Goal: Book appointment/travel/reservation

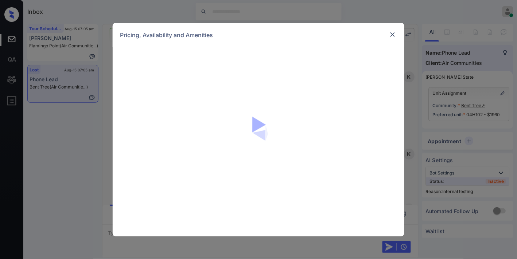
scroll to position [1779, 0]
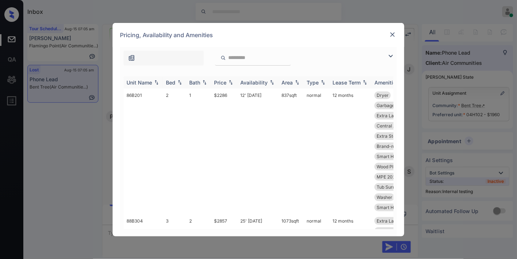
click at [220, 81] on div "Price" at bounding box center [220, 83] width 12 height 6
click at [223, 84] on div "Price" at bounding box center [220, 83] width 12 height 6
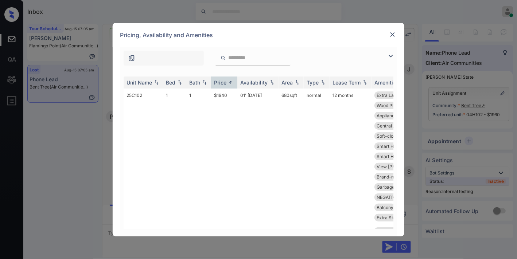
click at [390, 34] on img at bounding box center [392, 34] width 7 height 7
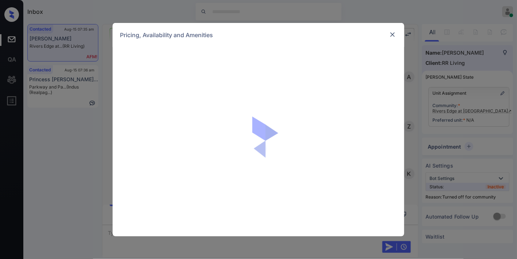
scroll to position [244, 0]
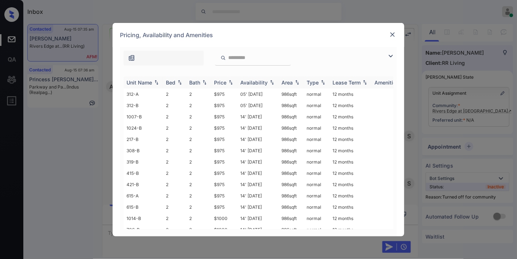
click at [229, 82] on img at bounding box center [230, 82] width 7 height 5
click at [392, 32] on img at bounding box center [392, 34] width 7 height 7
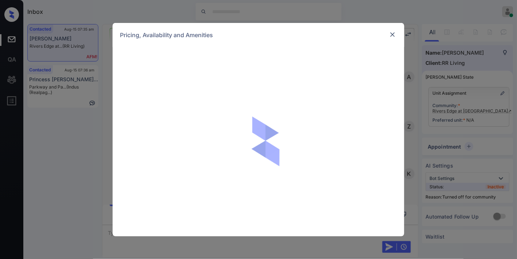
scroll to position [244, 0]
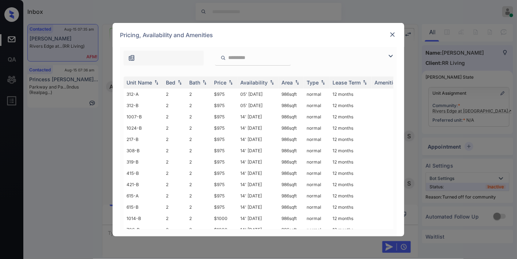
click at [392, 56] on img at bounding box center [391, 56] width 9 height 9
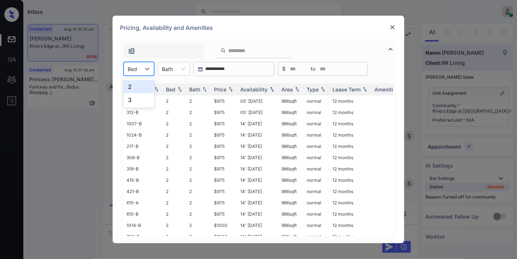
click at [137, 68] on div "Bed" at bounding box center [132, 69] width 17 height 11
click at [141, 96] on div "3" at bounding box center [139, 99] width 31 height 13
click at [213, 86] on th "Price" at bounding box center [224, 90] width 26 height 12
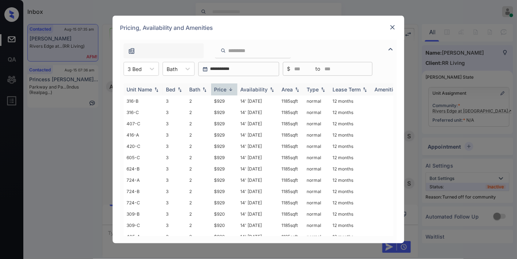
click at [217, 89] on div "Price" at bounding box center [220, 89] width 12 height 6
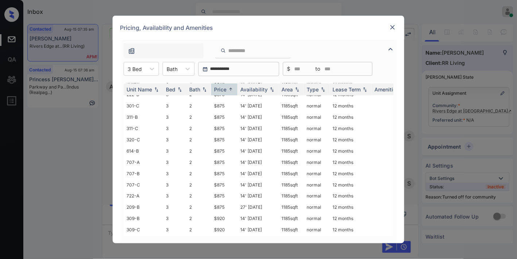
scroll to position [0, 0]
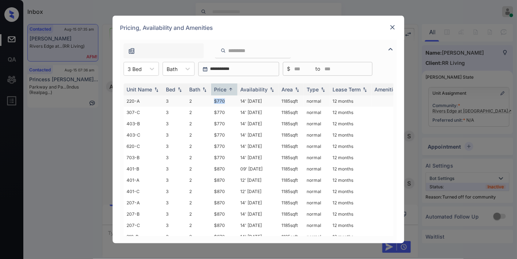
drag, startPoint x: 229, startPoint y: 99, endPoint x: 206, endPoint y: 99, distance: 22.6
click at [206, 99] on tr "220-A 3 2 $770 14' Aug 25 1185 sqft normal 12 months" at bounding box center [314, 101] width 381 height 11
copy tr "$770"
click at [254, 100] on td "14' Aug 25" at bounding box center [258, 101] width 41 height 11
click at [254, 100] on td "14' [DATE]" at bounding box center [258, 101] width 41 height 11
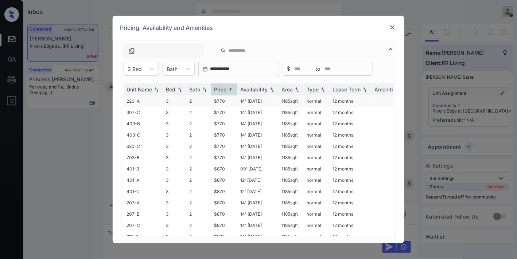
click at [254, 100] on td "14' [DATE]" at bounding box center [258, 101] width 41 height 11
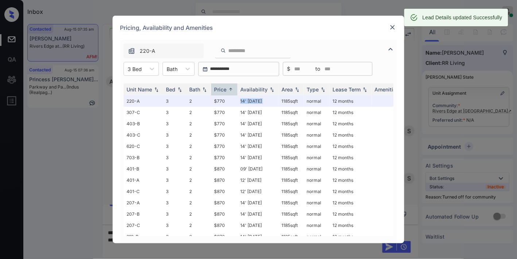
click at [392, 26] on img at bounding box center [392, 27] width 7 height 7
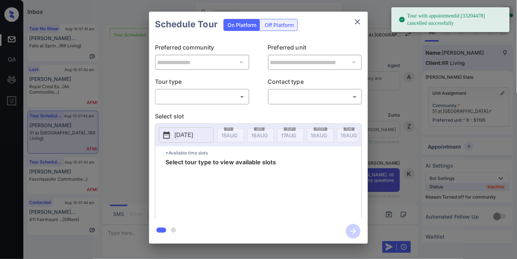
scroll to position [1838, 0]
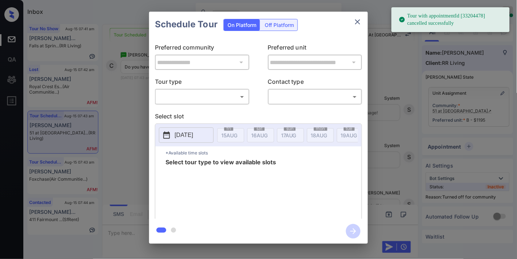
click at [220, 99] on body "Tour with appointmentId [33204478] cancelled successfully Inbox [PERSON_NAME] O…" at bounding box center [258, 129] width 517 height 259
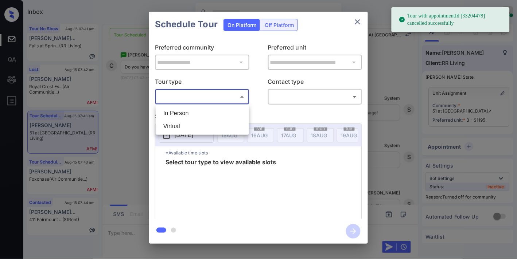
click at [218, 112] on li "In Person" at bounding box center [203, 113] width 90 height 13
type input "********"
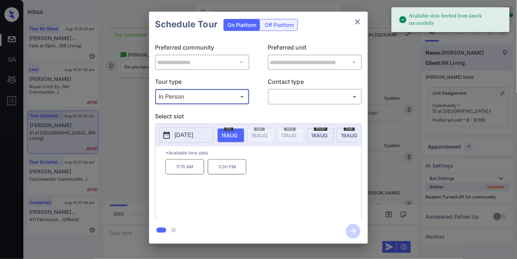
click at [168, 135] on icon at bounding box center [166, 135] width 9 height 9
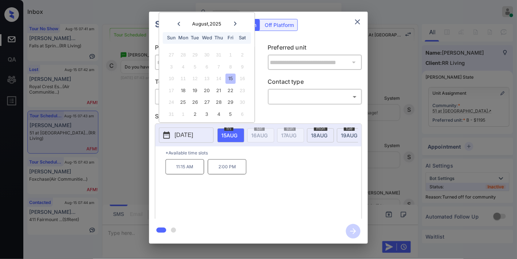
click at [234, 25] on icon at bounding box center [235, 24] width 4 height 4
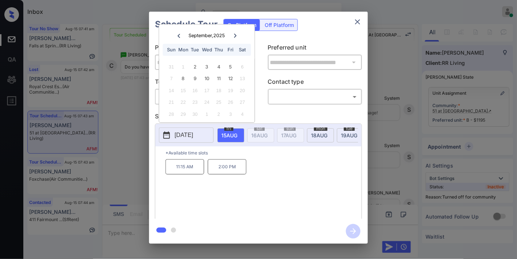
click at [180, 36] on icon at bounding box center [179, 36] width 4 height 4
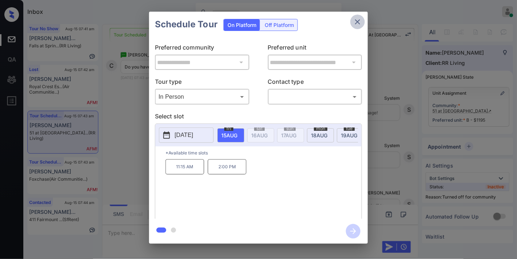
click at [357, 21] on icon "close" at bounding box center [358, 22] width 9 height 9
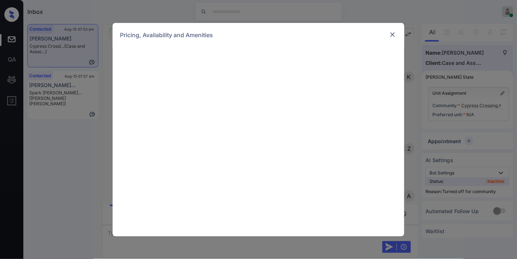
scroll to position [317, 0]
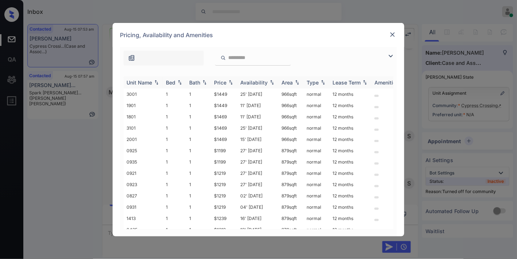
click at [227, 82] on div "Price" at bounding box center [220, 83] width 12 height 6
click at [390, 58] on img at bounding box center [391, 56] width 9 height 9
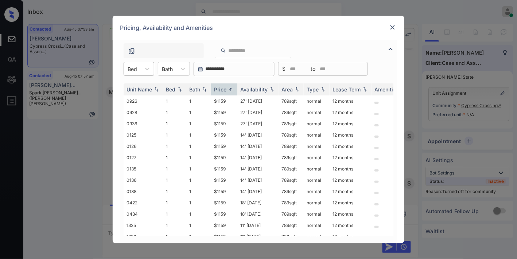
click at [134, 72] on div at bounding box center [132, 69] width 9 height 8
click at [373, 43] on div at bounding box center [258, 49] width 277 height 19
click at [393, 29] on img at bounding box center [392, 27] width 7 height 7
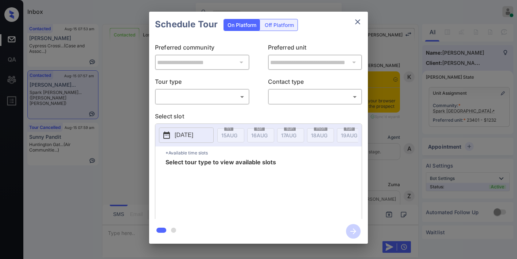
click at [233, 96] on body "Inbox Samantha Soliven Online Set yourself offline Set yourself on break Profil…" at bounding box center [258, 129] width 517 height 259
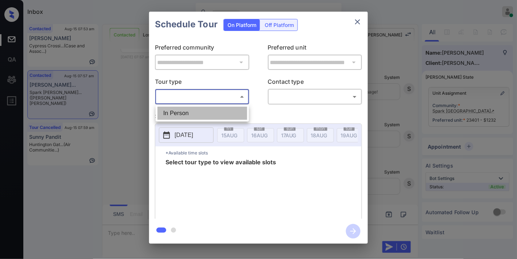
click at [218, 119] on li "In Person" at bounding box center [203, 113] width 90 height 13
type input "********"
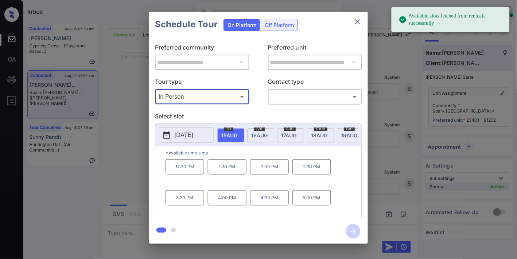
click at [193, 136] on p "[DATE]" at bounding box center [184, 135] width 19 height 9
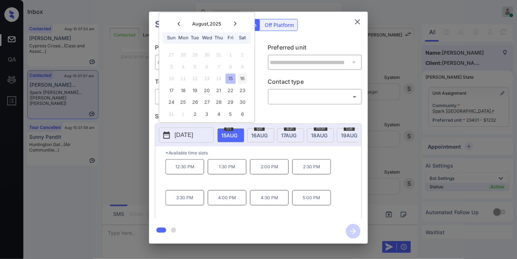
click at [242, 78] on div "16" at bounding box center [243, 79] width 10 height 10
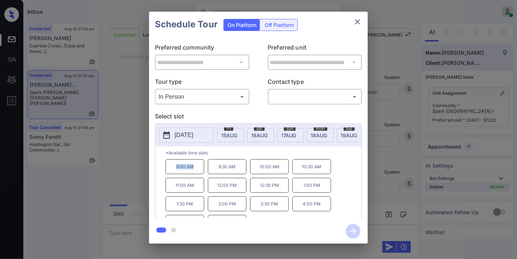
drag, startPoint x: 199, startPoint y: 171, endPoint x: 173, endPoint y: 172, distance: 25.6
click at [173, 172] on p "9:00 AM" at bounding box center [185, 166] width 39 height 15
copy p "9:00 AM"
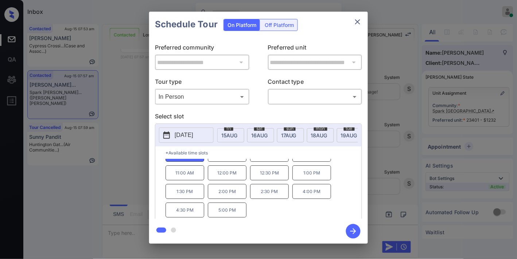
scroll to position [0, 0]
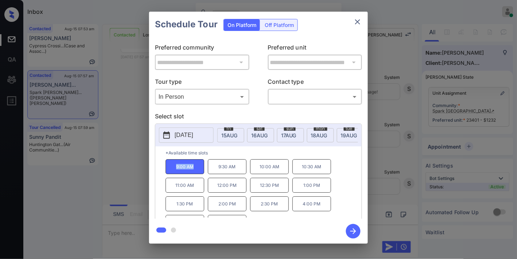
click at [193, 139] on p "[DATE]" at bounding box center [184, 135] width 19 height 9
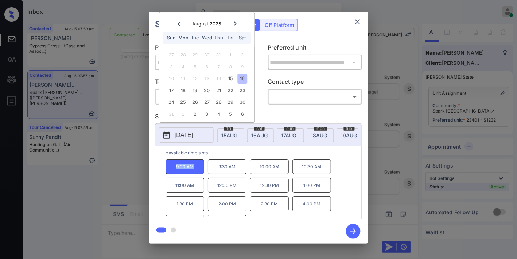
click at [359, 28] on button "close" at bounding box center [358, 22] width 15 height 15
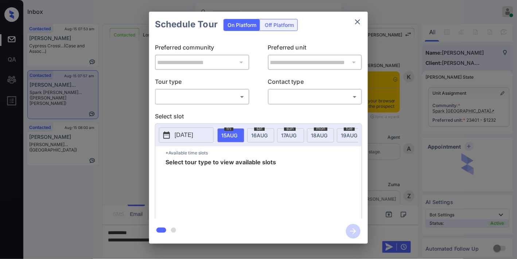
scroll to position [3758, 0]
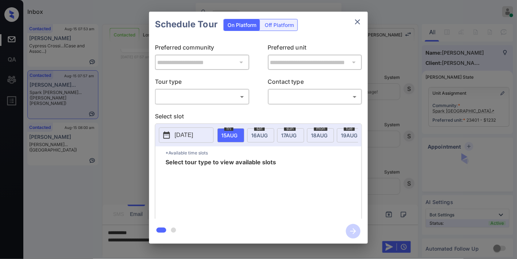
click at [235, 99] on body "Inbox [PERSON_NAME] Online Set yourself offline Set yourself on break Profile S…" at bounding box center [258, 129] width 517 height 259
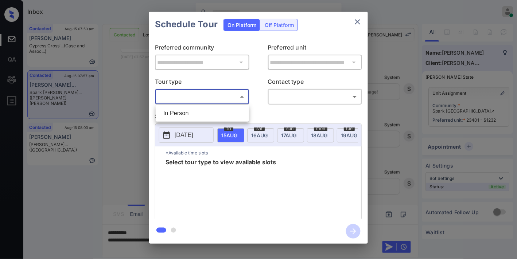
click at [228, 118] on li "In Person" at bounding box center [203, 113] width 90 height 13
type input "********"
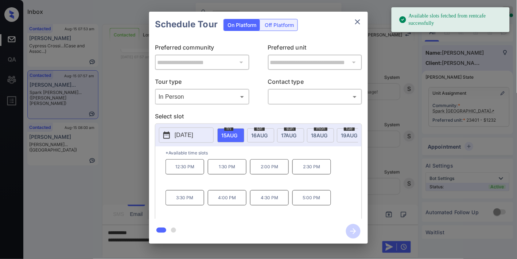
click at [238, 132] on span "[DATE]" at bounding box center [230, 135] width 16 height 6
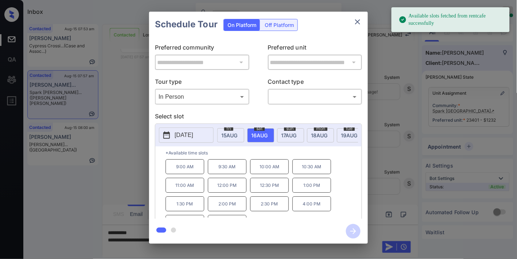
scroll to position [12, 0]
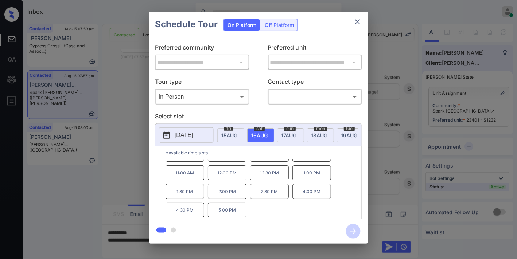
click at [355, 22] on icon "close" at bounding box center [358, 22] width 9 height 9
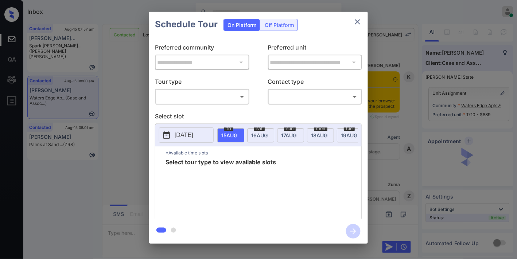
scroll to position [487, 0]
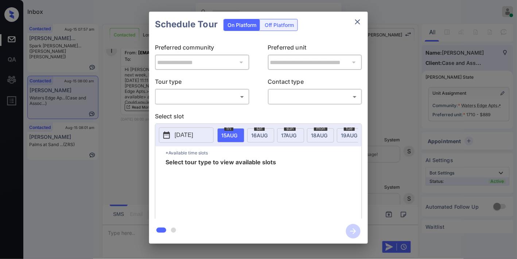
click at [192, 105] on div "**********" at bounding box center [258, 128] width 219 height 182
click at [192, 99] on body "Inbox [PERSON_NAME] Online Set yourself offline Set yourself on break Profile S…" at bounding box center [258, 129] width 517 height 259
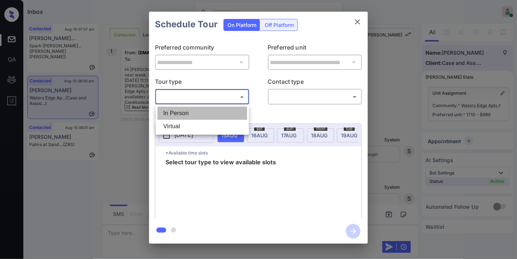
click at [197, 115] on li "In Person" at bounding box center [203, 113] width 90 height 13
type input "********"
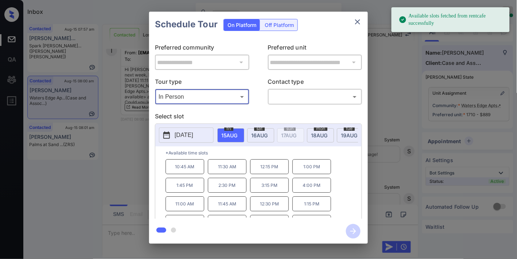
click at [193, 135] on p "[DATE]" at bounding box center [184, 135] width 19 height 9
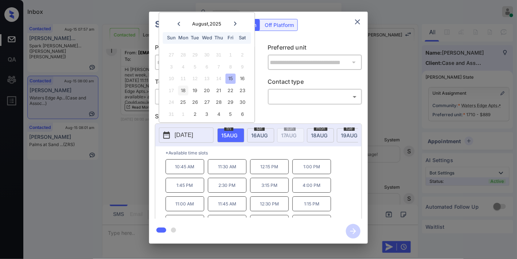
click at [182, 89] on div "18" at bounding box center [183, 91] width 10 height 10
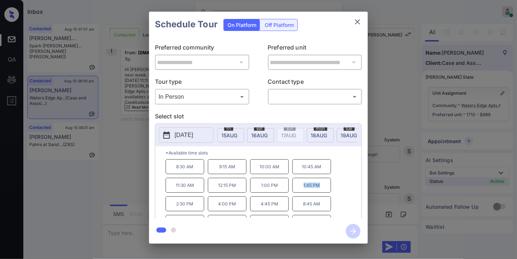
drag, startPoint x: 324, startPoint y: 190, endPoint x: 297, endPoint y: 189, distance: 27.4
click at [292, 189] on div "8:30 AM 9:15 AM 10:00 AM 10:45 AM 11:30 AM 12:15 PM 1:00 PM 1:45 PM 2:30 PM 4:0…" at bounding box center [264, 188] width 196 height 58
drag, startPoint x: 312, startPoint y: 188, endPoint x: 334, endPoint y: 77, distance: 113.0
click at [334, 77] on div "**********" at bounding box center [258, 128] width 219 height 182
drag, startPoint x: 327, startPoint y: 191, endPoint x: 294, endPoint y: 191, distance: 33.2
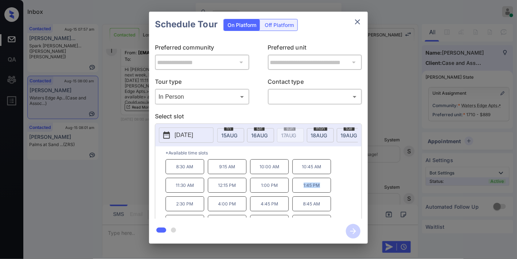
click at [294, 191] on p "1:45 PM" at bounding box center [312, 185] width 39 height 15
copy p "1:45 PM"
click at [357, 22] on icon "close" at bounding box center [358, 22] width 9 height 9
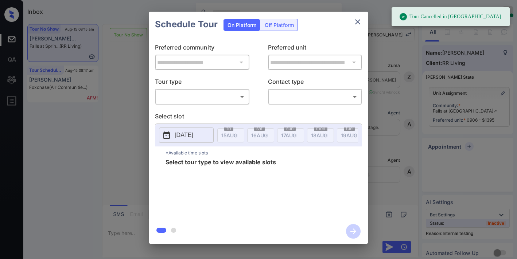
click at [221, 96] on body "Tour Cancelled in Knock Inbox [PERSON_NAME] Online Set yourself offline Set you…" at bounding box center [258, 129] width 517 height 259
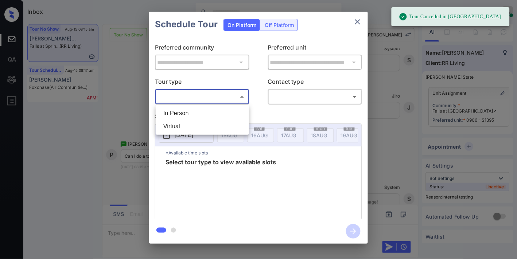
click at [216, 111] on li "In Person" at bounding box center [203, 113] width 90 height 13
type input "********"
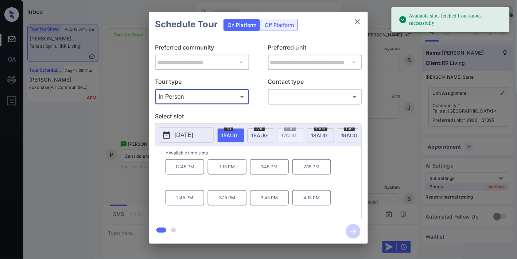
click at [260, 139] on div "[DATE]" at bounding box center [260, 135] width 27 height 14
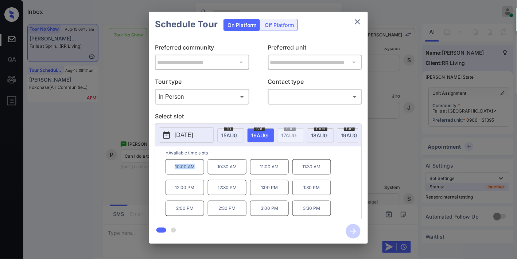
drag, startPoint x: 187, startPoint y: 174, endPoint x: 176, endPoint y: 174, distance: 11.3
click at [176, 174] on p "10:00 AM" at bounding box center [185, 166] width 39 height 15
copy p "10:00 AM"
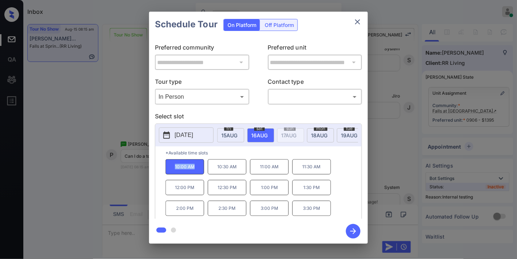
click at [357, 19] on icon "close" at bounding box center [358, 22] width 9 height 9
